Goal: Task Accomplishment & Management: Use online tool/utility

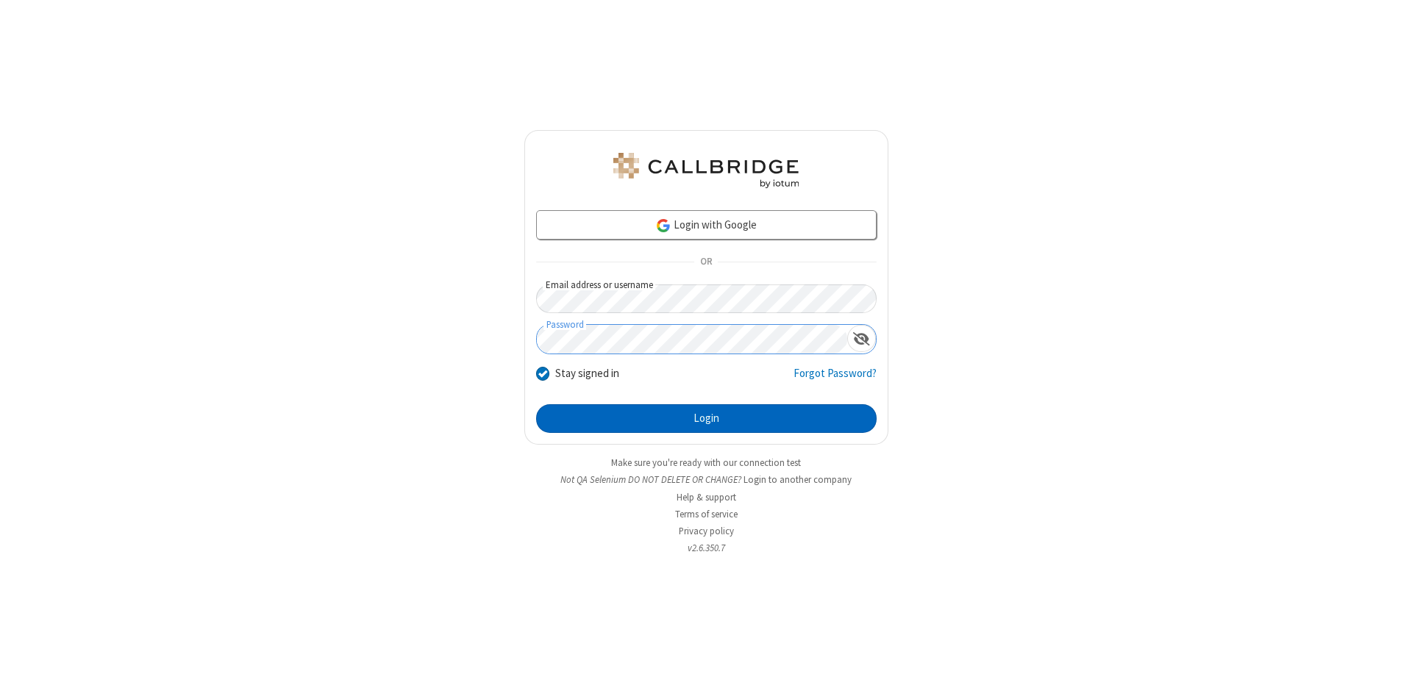
click at [706, 419] on button "Login" at bounding box center [706, 419] width 341 height 29
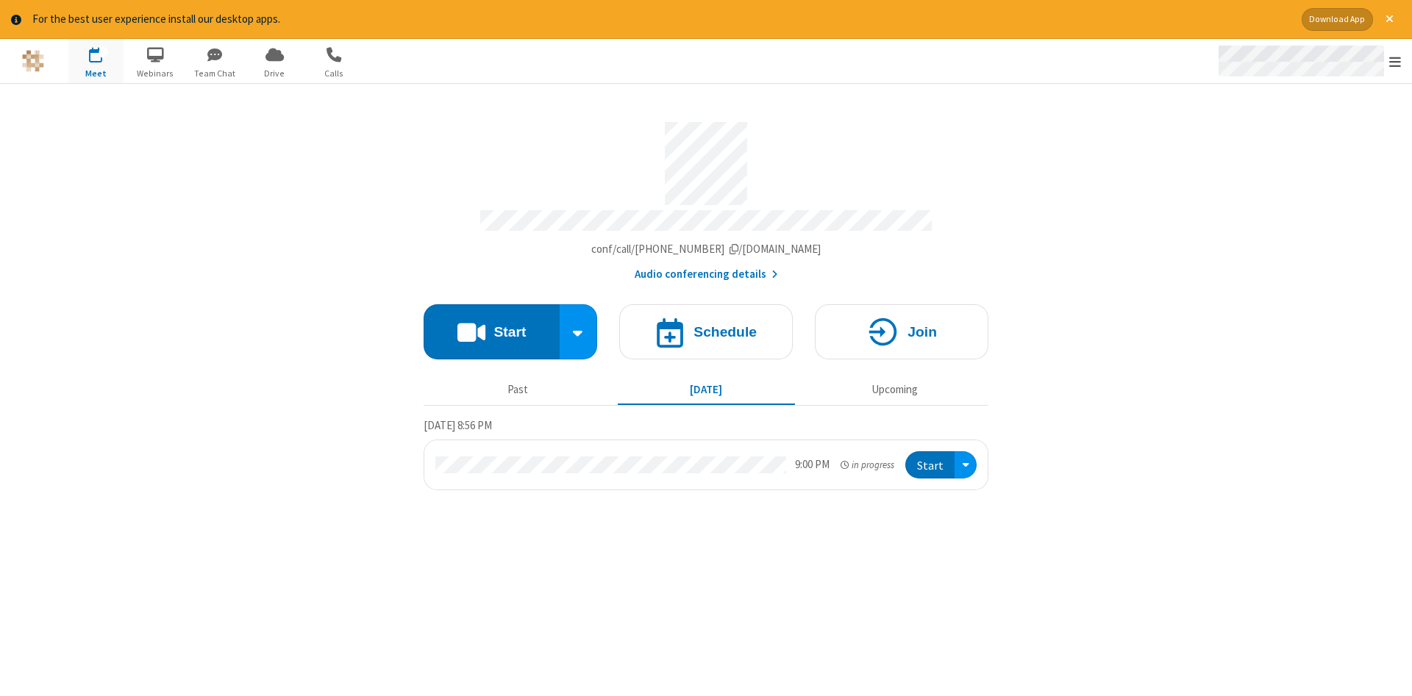
click at [1395, 62] on span "Open menu" at bounding box center [1395, 61] width 12 height 15
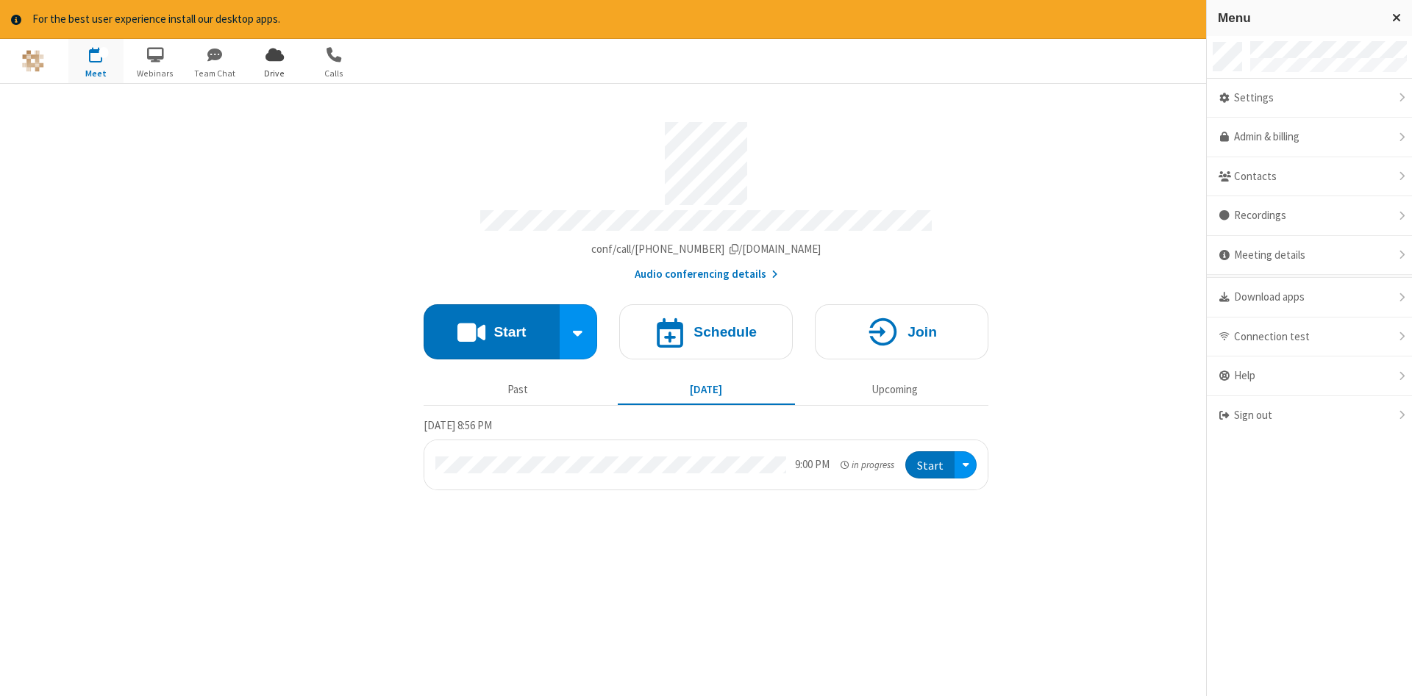
click at [274, 73] on span "Drive" at bounding box center [274, 73] width 55 height 13
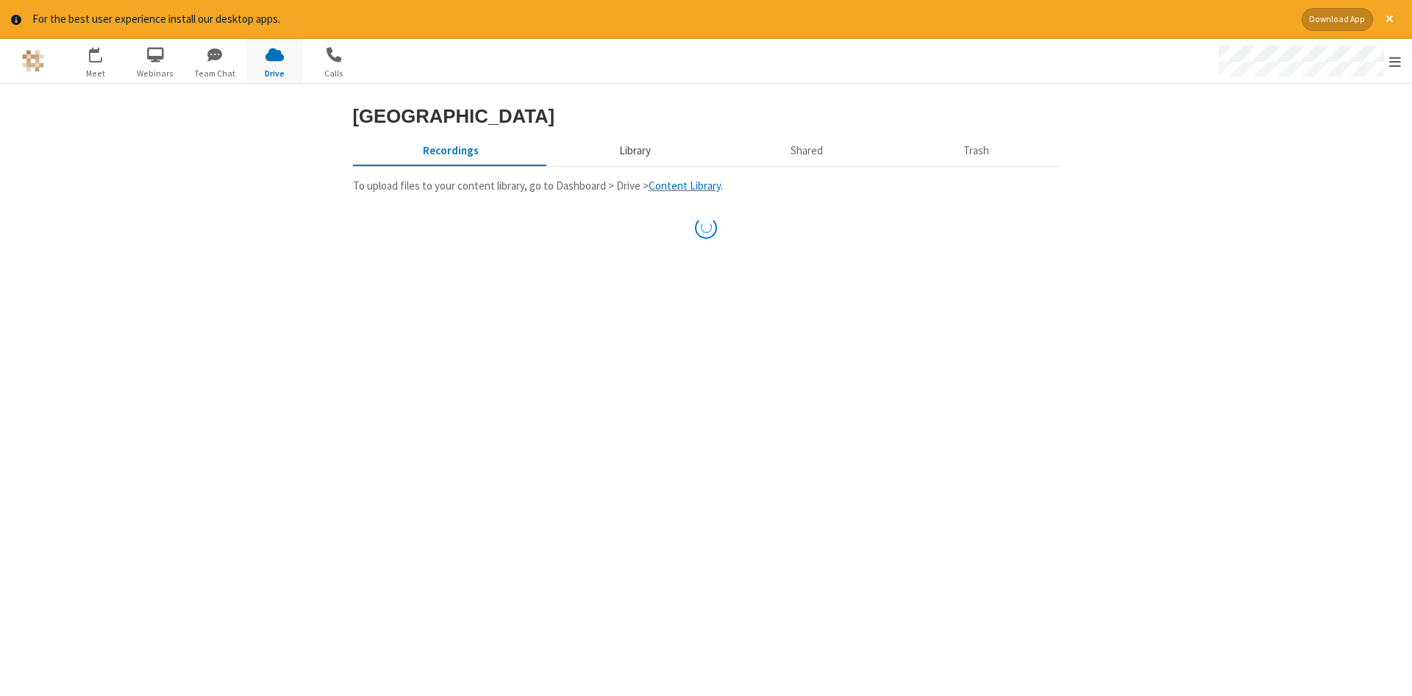
click at [632, 165] on button "Library" at bounding box center [635, 152] width 172 height 28
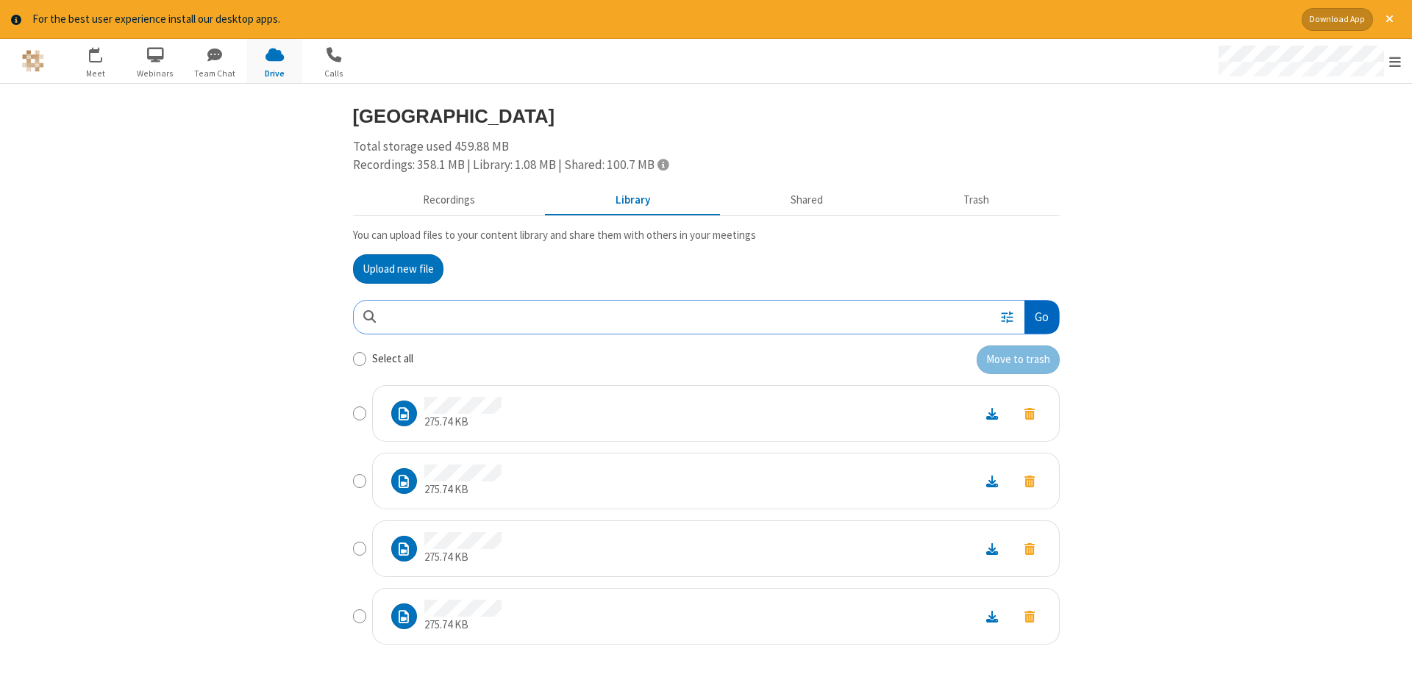
click at [1041, 317] on button "Go" at bounding box center [1042, 317] width 34 height 33
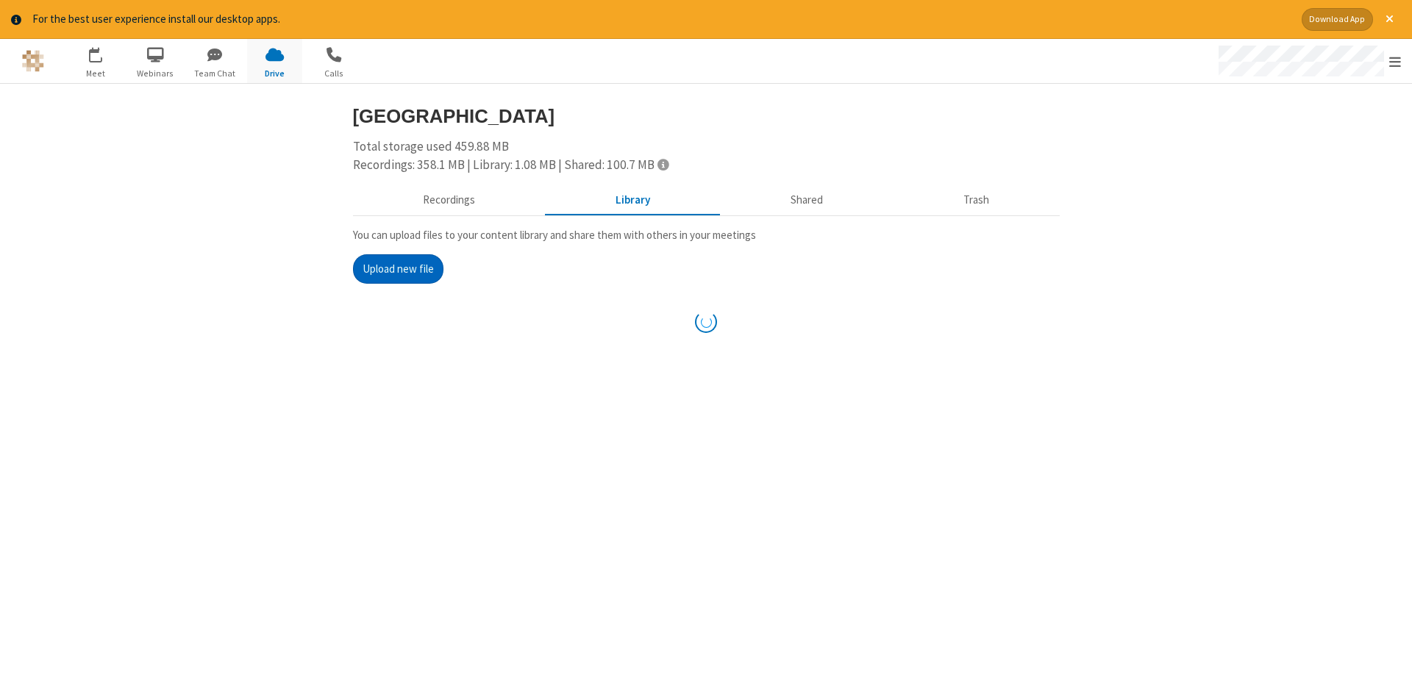
click at [398, 268] on button "Upload new file" at bounding box center [398, 268] width 90 height 29
